Goal: Transaction & Acquisition: Purchase product/service

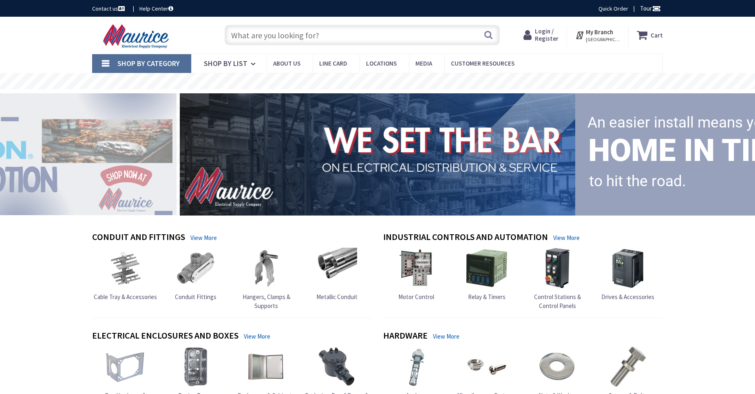
click at [549, 34] on span "Login / Register" at bounding box center [547, 34] width 24 height 15
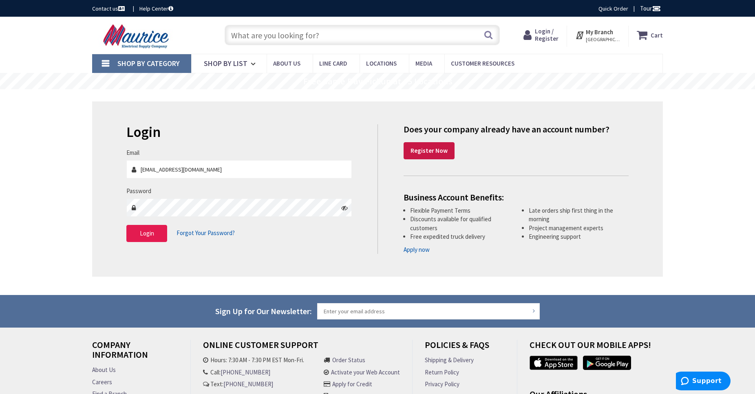
type input "[EMAIL_ADDRESS][DOMAIN_NAME]"
click at [143, 233] on span "Login" at bounding box center [147, 233] width 14 height 8
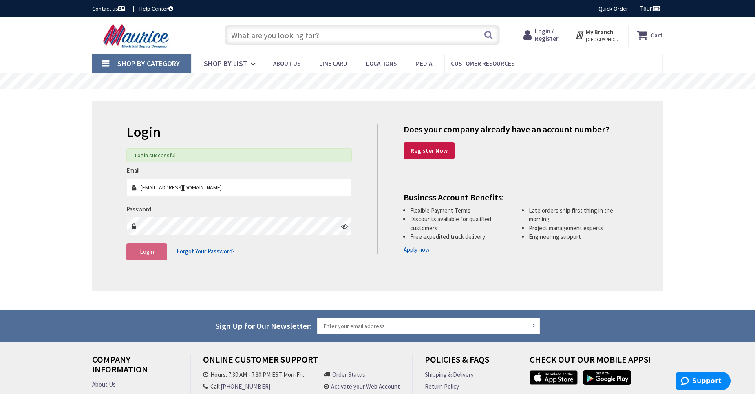
click at [299, 36] on input "text" at bounding box center [362, 35] width 275 height 20
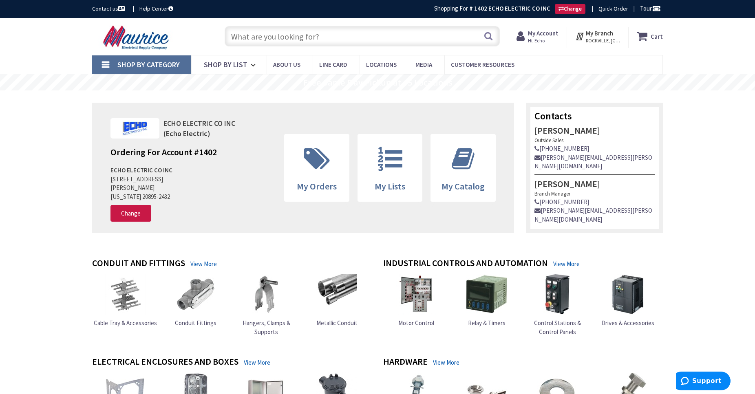
click at [302, 35] on input "text" at bounding box center [362, 36] width 275 height 20
type input "50 amp 3 phase cord end"
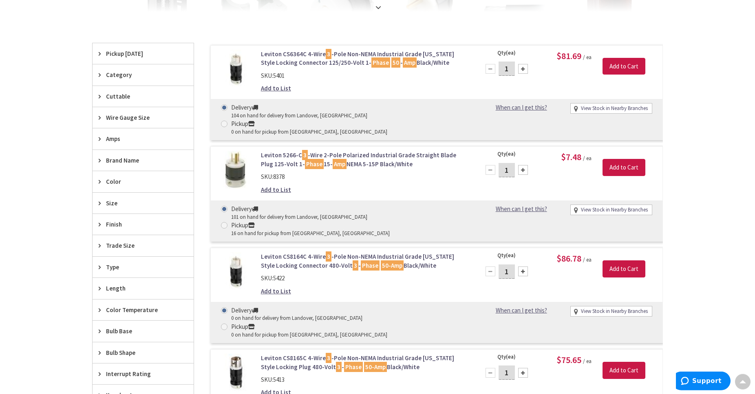
scroll to position [126, 0]
